Goal: Information Seeking & Learning: Learn about a topic

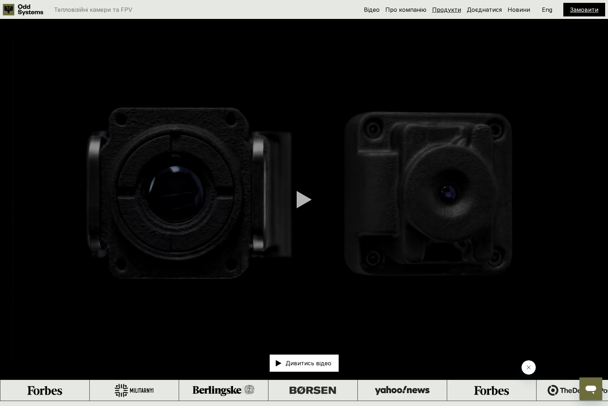
click at [453, 10] on link "Продукти" at bounding box center [446, 9] width 29 height 7
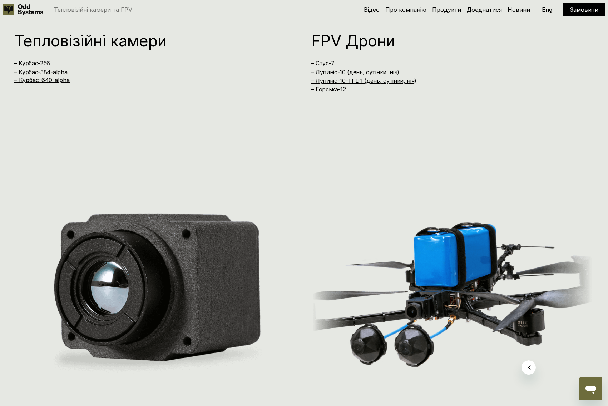
scroll to position [808, 0]
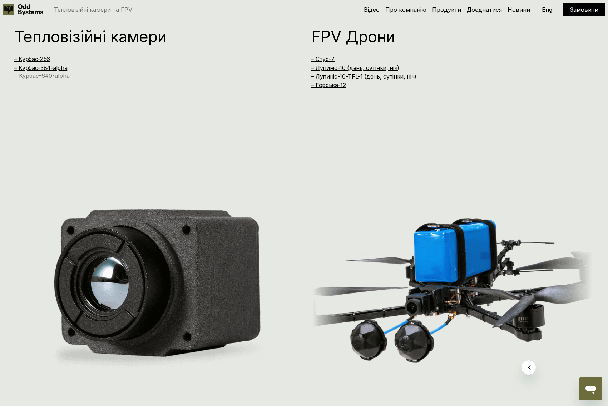
click at [60, 77] on link "– Курбас-640-alpha" at bounding box center [41, 75] width 55 height 7
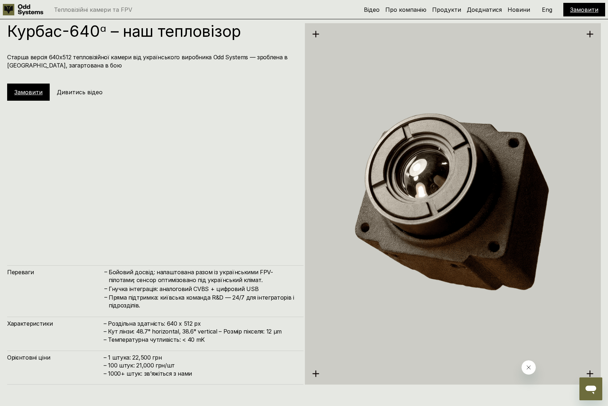
scroll to position [2036, 0]
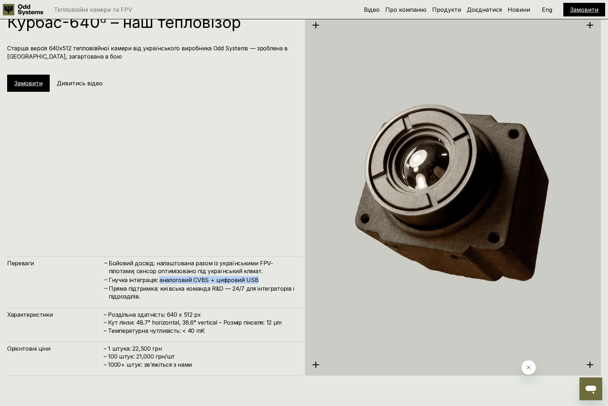
drag, startPoint x: 261, startPoint y: 278, endPoint x: 158, endPoint y: 279, distance: 102.9
click at [158, 279] on h4 "Гнучка інтеграція: аналоговий CVBS + цифровий USB" at bounding box center [203, 280] width 188 height 8
click at [222, 332] on h4 "– Роздільна здатність: 640 x 512 px – Кут лінзи: 48.7° horizontal, 38.6° vertic…" at bounding box center [200, 323] width 193 height 24
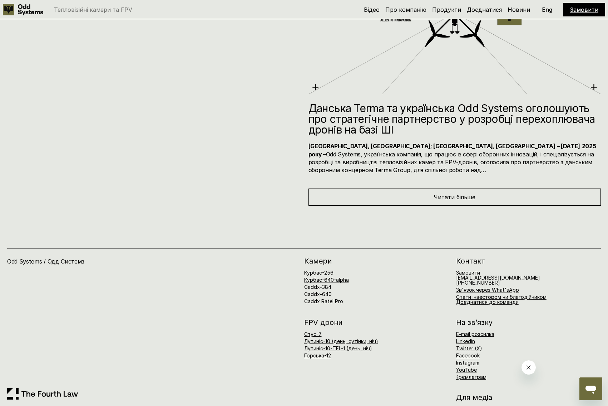
scroll to position [4548, 0]
click at [323, 292] on link "Caddx-640" at bounding box center [318, 294] width 28 height 6
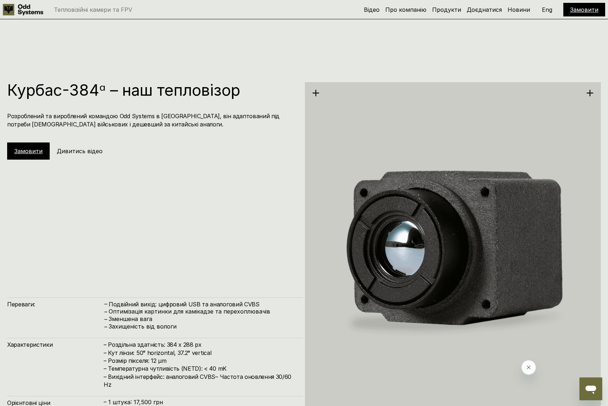
scroll to position [1695, 0]
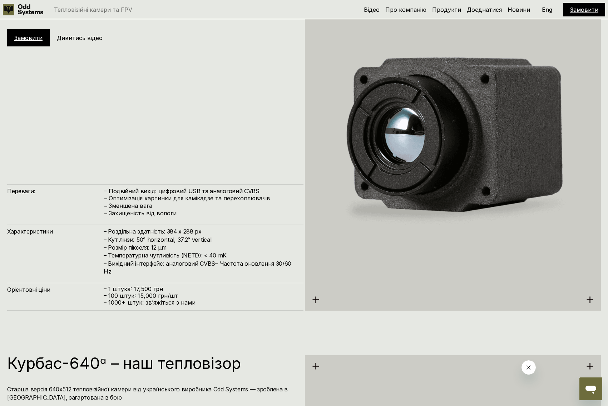
click at [290, 302] on p "– ⁠1000+ штук: звʼяжіться з нами" at bounding box center [200, 303] width 193 height 7
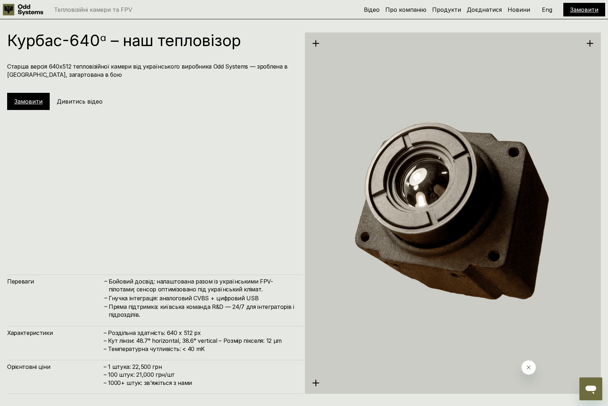
scroll to position [2015, 0]
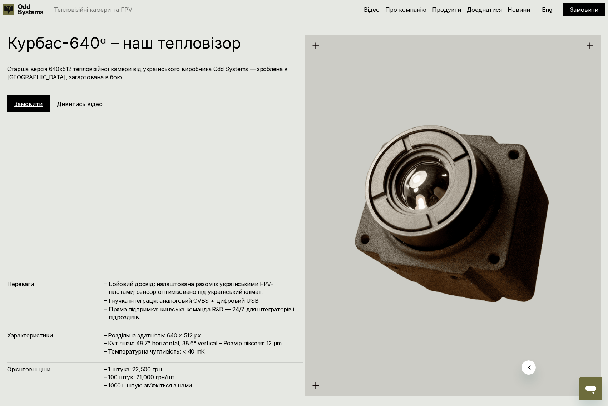
click at [249, 244] on div "Курбас-640ᵅ – наш тепловізор Старша версія 640х512 тепловізійної камери від [DE…" at bounding box center [155, 216] width 296 height 362
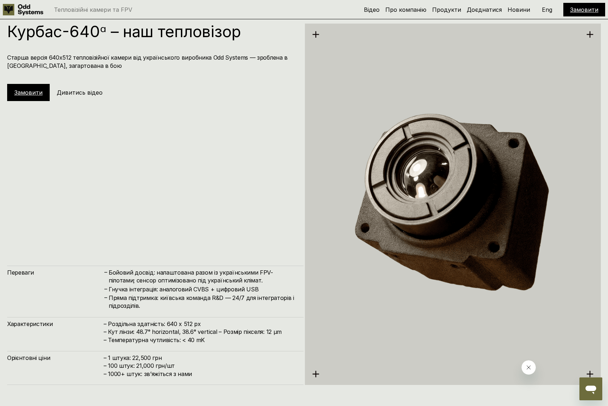
scroll to position [2018, 0]
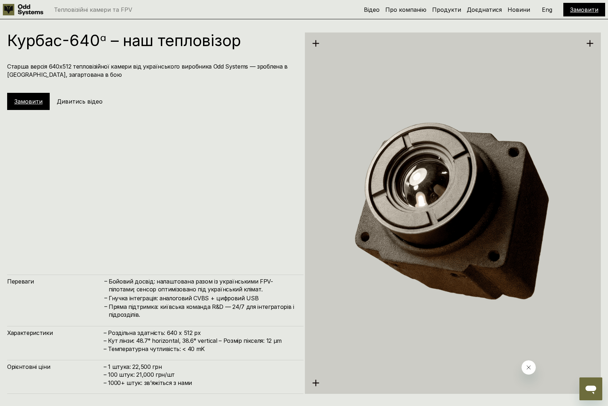
click at [252, 212] on div "Курбас-640ᵅ – наш тепловізор Старша версія 640х512 тепловізійної камери від [DE…" at bounding box center [155, 214] width 296 height 362
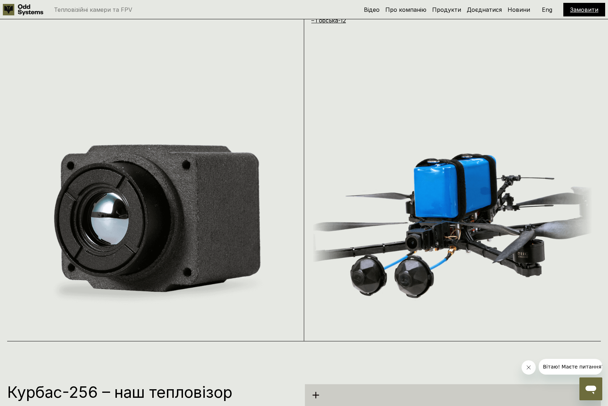
scroll to position [945, 0]
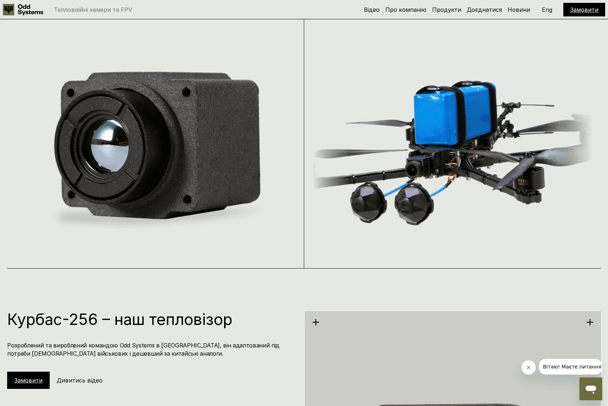
click at [445, 116] on img at bounding box center [452, 150] width 280 height 179
click at [416, 207] on img at bounding box center [452, 150] width 280 height 179
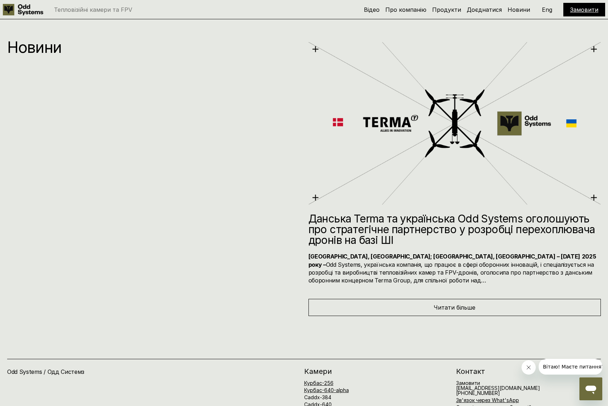
scroll to position [4582, 0]
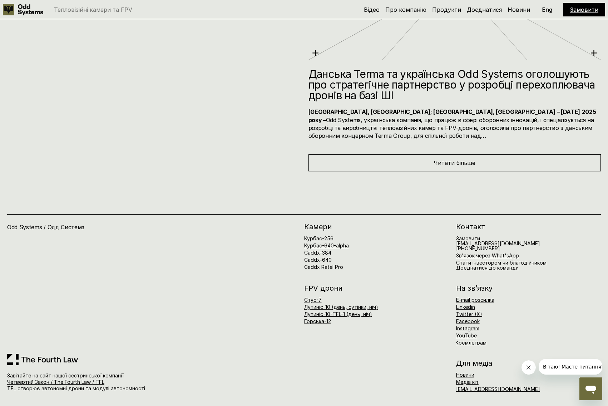
click at [414, 341] on div "FPV дрони Стус-7 Лупиніс-10 (день, сутінки, ніч) Лупиніс-10-TFL-1 (день, ніч) Г…" at bounding box center [452, 315] width 297 height 61
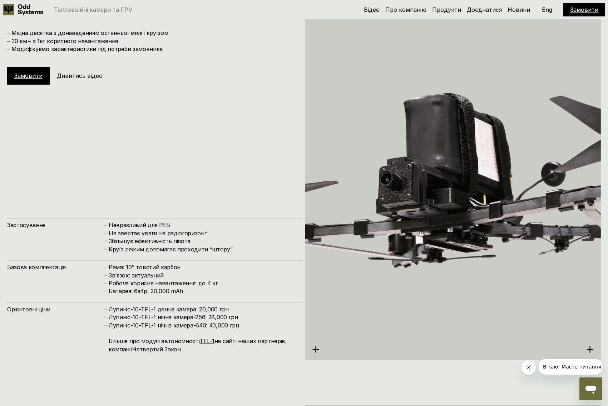
scroll to position [3235, 0]
